Goal: Task Accomplishment & Management: Manage account settings

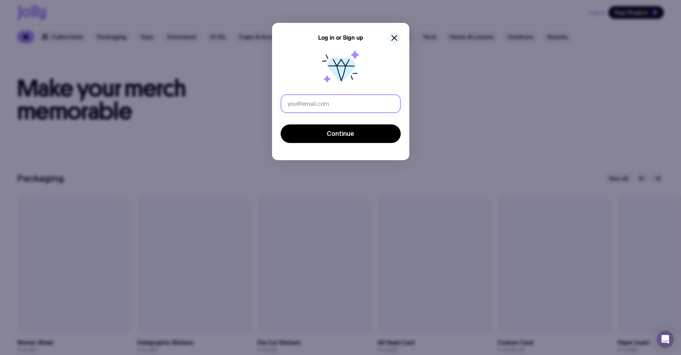
click at [335, 102] on input "text" at bounding box center [341, 103] width 120 height 19
drag, startPoint x: 349, startPoint y: 103, endPoint x: 334, endPoint y: 100, distance: 15.5
click at [334, 100] on input "[PERSON_NAME][EMAIL_ADDRESS][PERSON_NAME][DOMAIN_NAME]" at bounding box center [341, 103] width 120 height 19
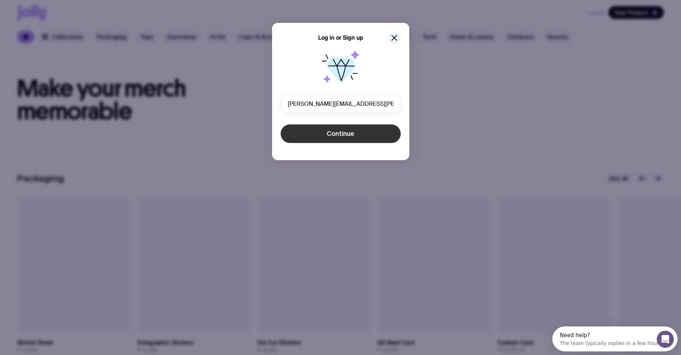
type input "[PERSON_NAME][EMAIL_ADDRESS][PERSON_NAME][DOMAIN_NAME]"
click at [347, 130] on span "Continue" at bounding box center [341, 133] width 28 height 9
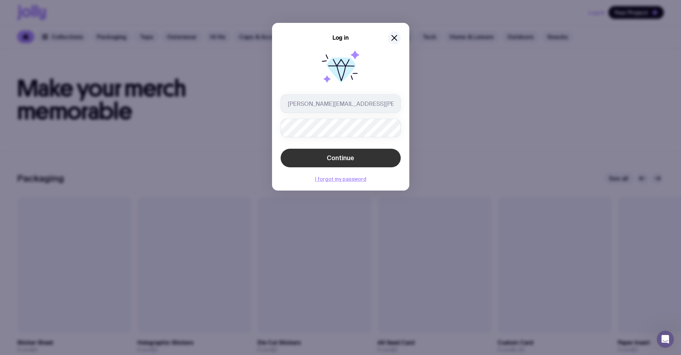
click at [338, 159] on span "Continue" at bounding box center [341, 158] width 28 height 9
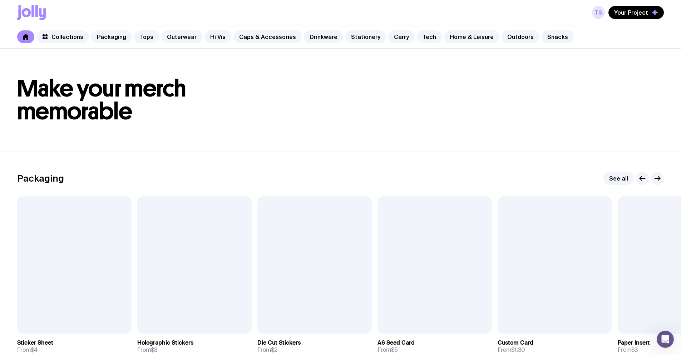
click at [601, 15] on link "TS" at bounding box center [598, 12] width 13 height 13
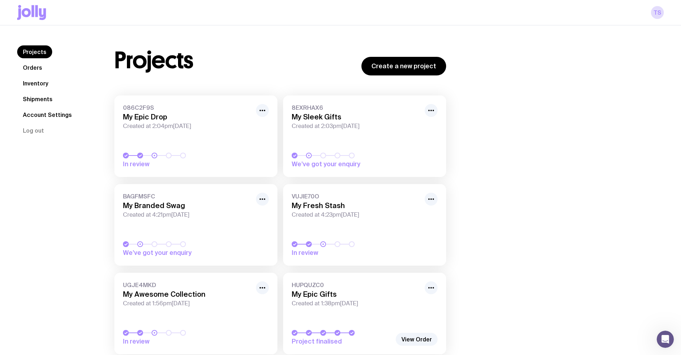
click at [30, 67] on link "Orders" at bounding box center [32, 67] width 31 height 13
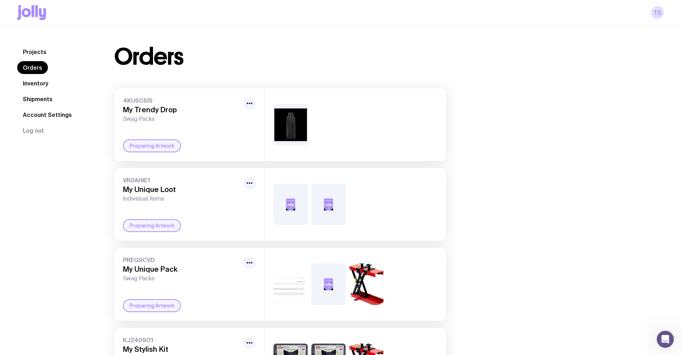
click at [34, 84] on link "Inventory" at bounding box center [35, 83] width 37 height 13
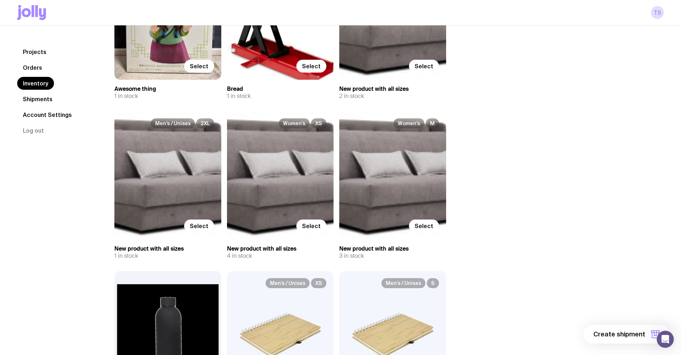
scroll to position [215, 0]
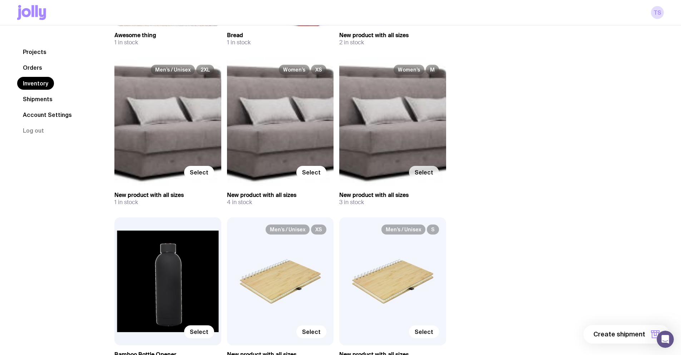
click at [428, 172] on span "Select" at bounding box center [424, 172] width 19 height 7
click at [0, 0] on input "Select" at bounding box center [0, 0] width 0 height 0
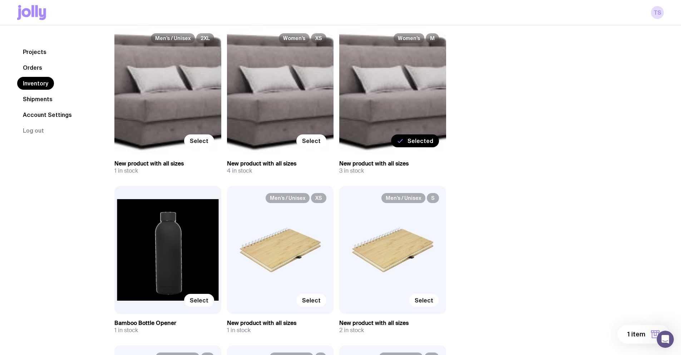
scroll to position [250, 0]
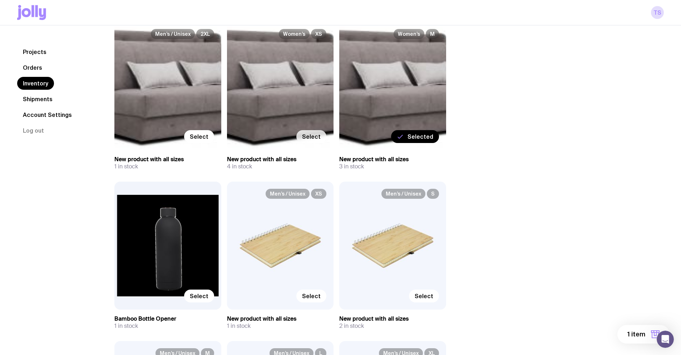
click at [306, 137] on span "Select" at bounding box center [311, 136] width 19 height 7
click at [0, 0] on input "Select" at bounding box center [0, 0] width 0 height 0
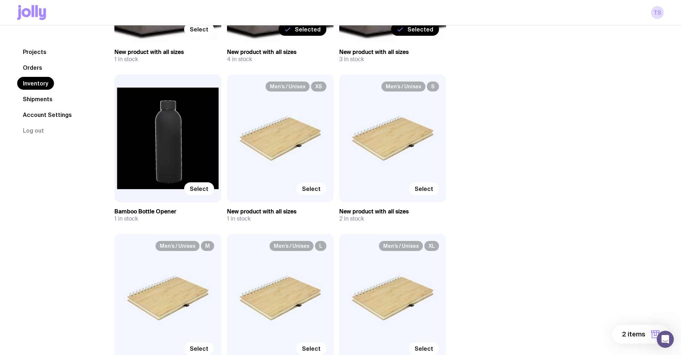
click at [314, 192] on label "Select" at bounding box center [311, 188] width 30 height 13
click at [0, 0] on input "Select" at bounding box center [0, 0] width 0 height 0
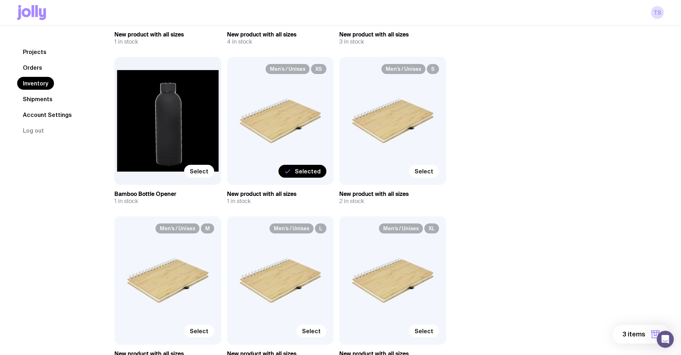
scroll to position [501, 0]
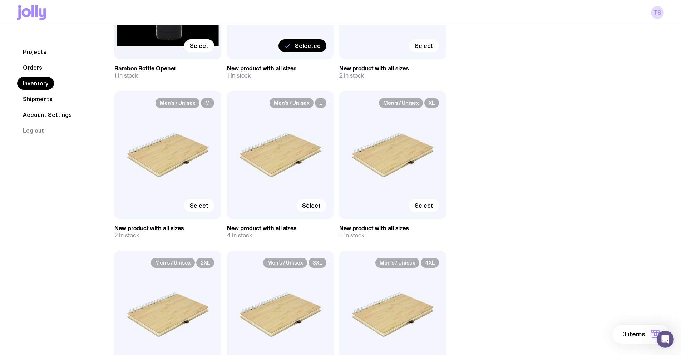
click at [318, 206] on span "Select" at bounding box center [311, 205] width 19 height 7
click at [0, 0] on input "Select" at bounding box center [0, 0] width 0 height 0
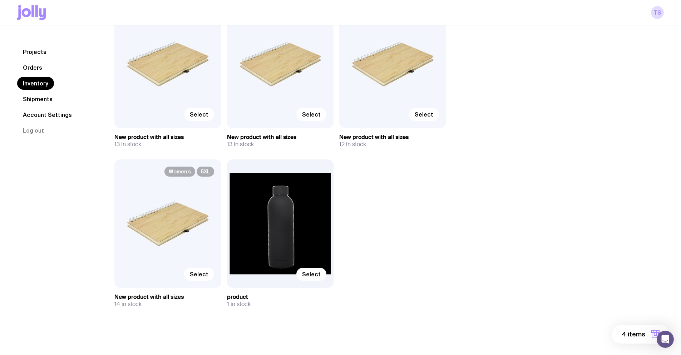
scroll to position [1231, 0]
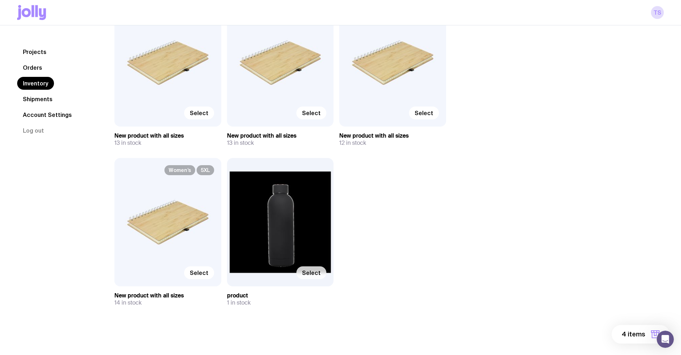
click at [306, 275] on span "Select" at bounding box center [311, 272] width 19 height 7
click at [0, 0] on input "Select" at bounding box center [0, 0] width 0 height 0
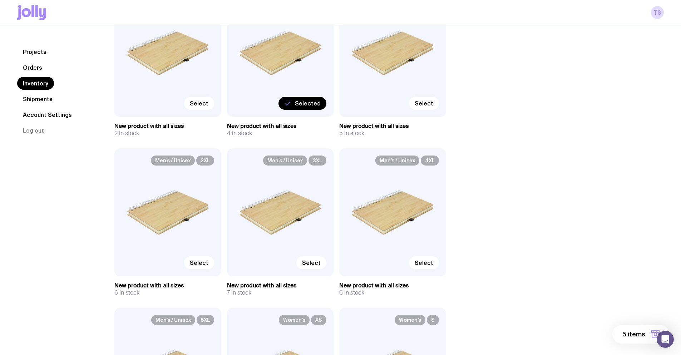
scroll to position [552, 0]
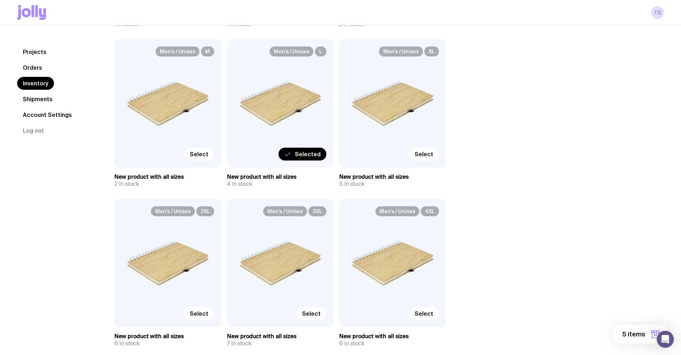
click at [637, 336] on span "5 items" at bounding box center [634, 334] width 23 height 9
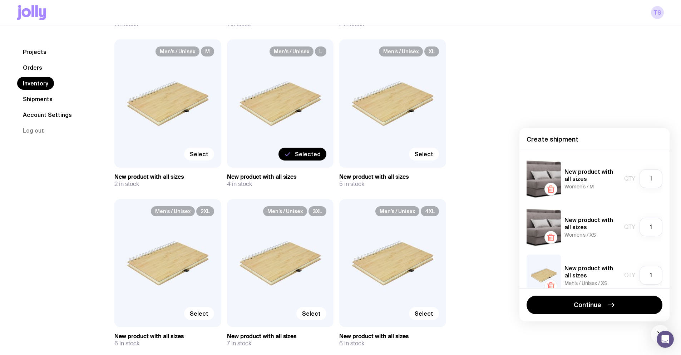
scroll to position [0, 0]
drag, startPoint x: 647, startPoint y: 179, endPoint x: 641, endPoint y: 178, distance: 6.2
click at [641, 178] on input "1" at bounding box center [651, 179] width 23 height 19
type input "0"
drag, startPoint x: 645, startPoint y: 229, endPoint x: 641, endPoint y: 227, distance: 4.9
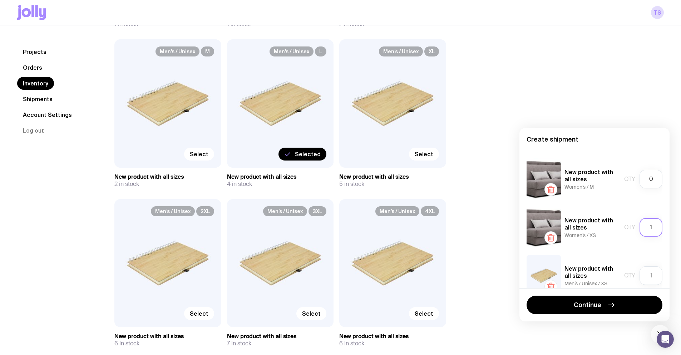
click at [641, 227] on input "1" at bounding box center [651, 227] width 23 height 19
type input "0"
drag, startPoint x: 647, startPoint y: 272, endPoint x: 638, endPoint y: 271, distance: 9.0
click at [640, 272] on input "1" at bounding box center [651, 275] width 23 height 19
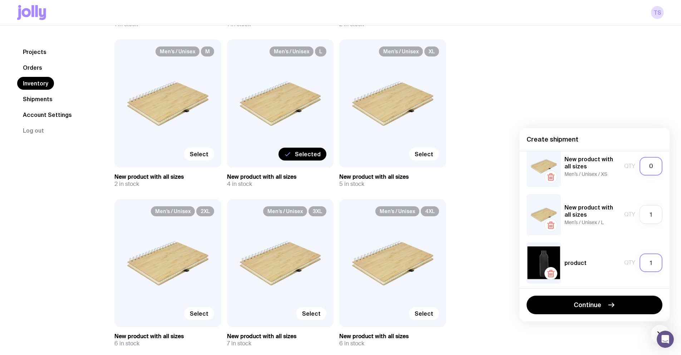
scroll to position [112, 0]
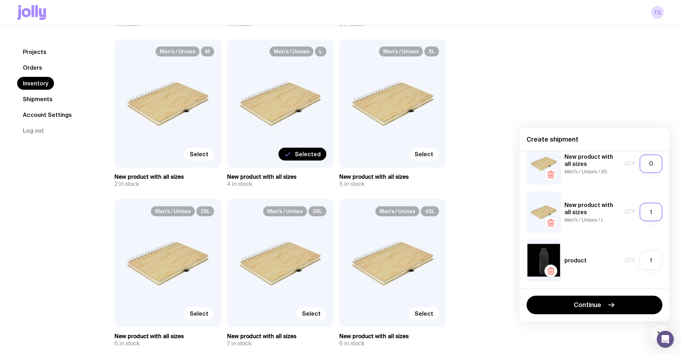
type input "0"
drag, startPoint x: 649, startPoint y: 212, endPoint x: 635, endPoint y: 210, distance: 13.7
click at [640, 210] on input "1" at bounding box center [651, 212] width 23 height 19
type input "0"
drag, startPoint x: 648, startPoint y: 259, endPoint x: 639, endPoint y: 258, distance: 9.7
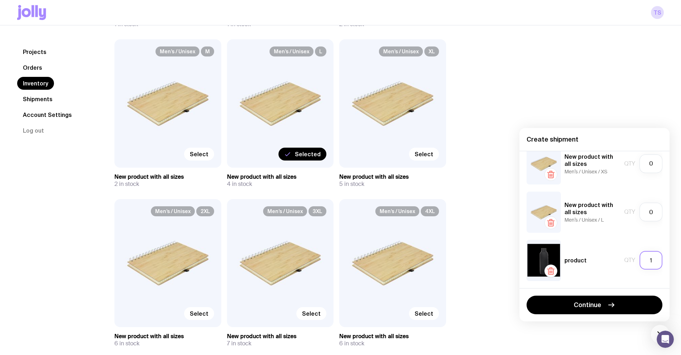
click at [640, 258] on input "1" at bounding box center [651, 260] width 23 height 19
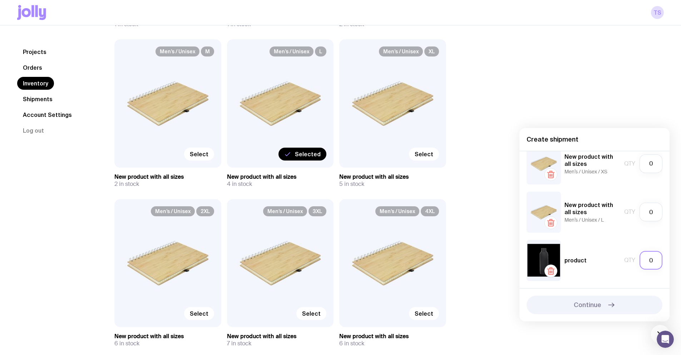
drag, startPoint x: 649, startPoint y: 259, endPoint x: 635, endPoint y: 256, distance: 14.3
click at [640, 256] on input "0" at bounding box center [651, 260] width 23 height 19
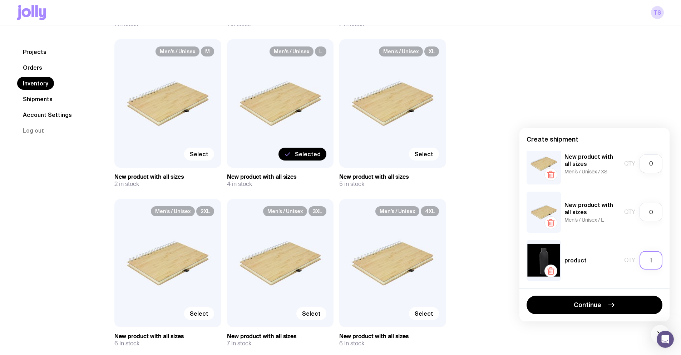
type input "1"
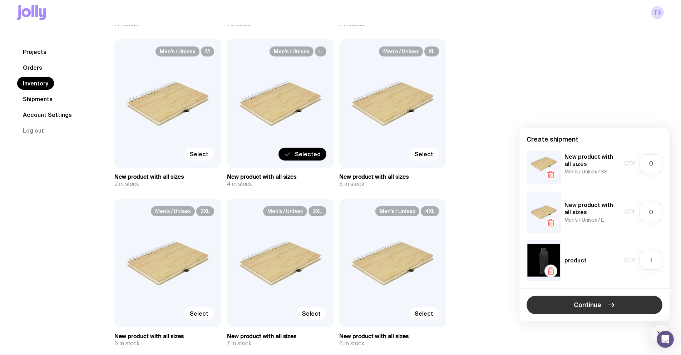
click at [583, 310] on button "Continue" at bounding box center [595, 305] width 136 height 19
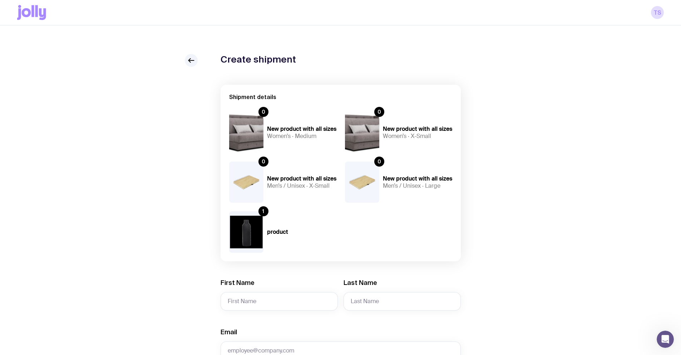
click at [191, 58] on icon at bounding box center [191, 60] width 9 height 9
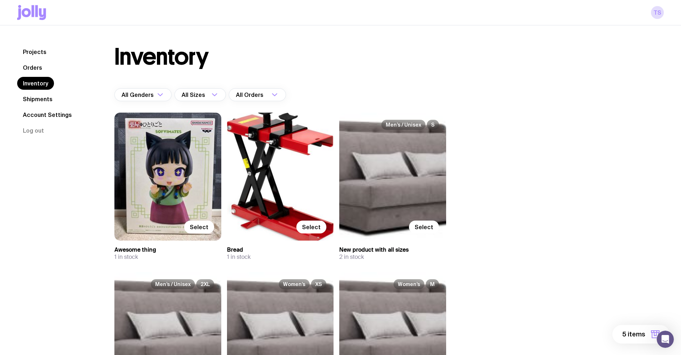
click at [651, 331] on button "5 items" at bounding box center [641, 334] width 57 height 19
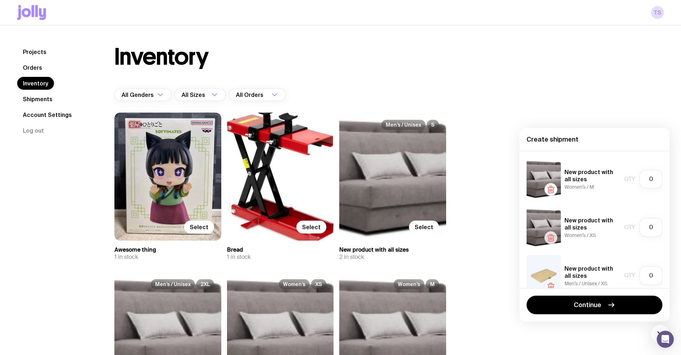
click at [549, 239] on icon "button" at bounding box center [551, 239] width 5 height 5
click at [554, 235] on icon "button" at bounding box center [551, 237] width 9 height 9
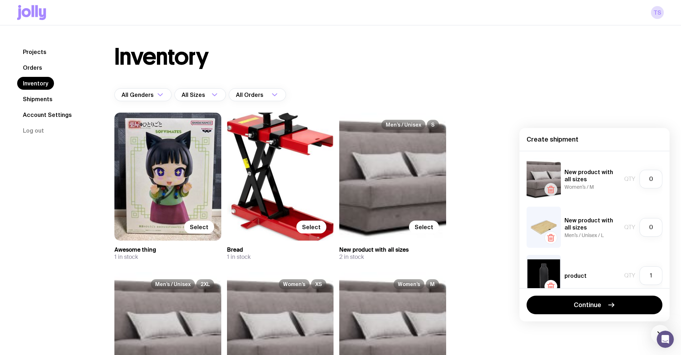
click at [551, 189] on icon "button" at bounding box center [551, 189] width 9 height 9
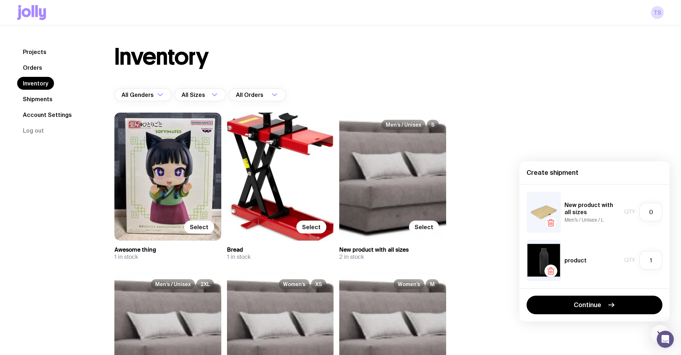
click at [552, 224] on icon "button" at bounding box center [551, 222] width 9 height 9
click at [551, 268] on icon "button" at bounding box center [551, 271] width 9 height 9
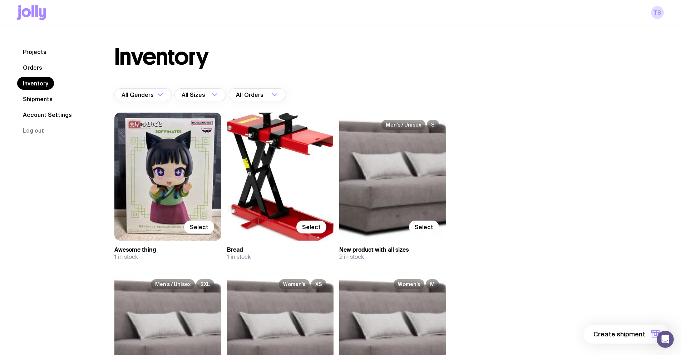
click at [39, 50] on link "Projects" at bounding box center [34, 51] width 35 height 13
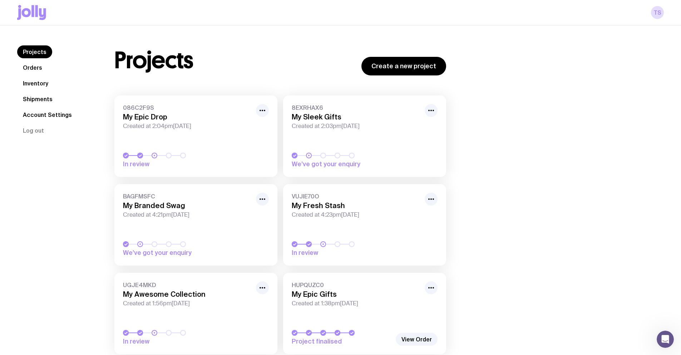
click at [43, 110] on link "Account Settings" at bounding box center [47, 114] width 60 height 13
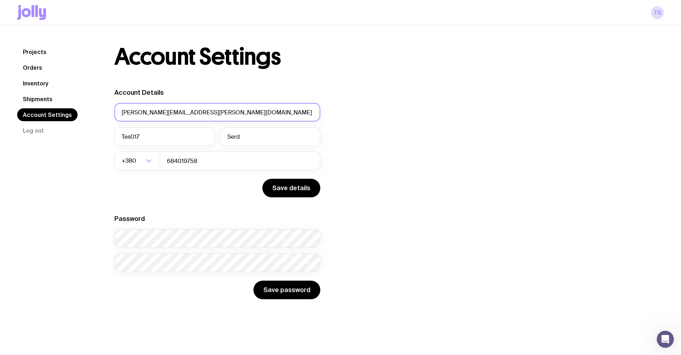
drag, startPoint x: 217, startPoint y: 110, endPoint x: 33, endPoint y: 112, distance: 184.2
click at [33, 112] on div "Projects Orders Inventory Shipments Account Settings Log out Projects Orders In…" at bounding box center [340, 172] width 647 height 254
click at [427, 136] on div "Account Details [PERSON_NAME][EMAIL_ADDRESS][PERSON_NAME][DOMAIN_NAME] Tes017 S…" at bounding box center [280, 193] width 332 height 211
